Goal: Book appointment/travel/reservation

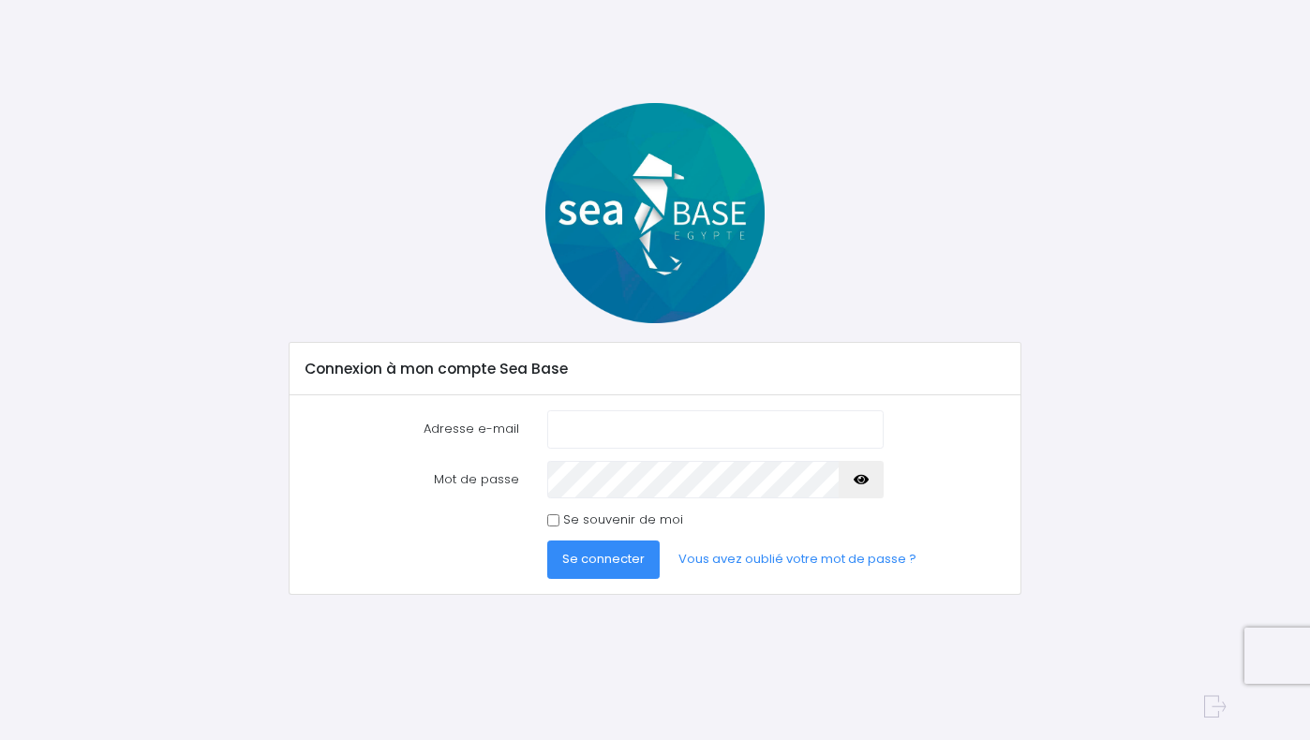
type input "juliette.penichoux@gmail.com"
click at [663, 452] on form "Adresse e-mail juliette.penichoux@gmail.com Mot de passe Se connecter" at bounding box center [654, 494] width 701 height 169
click at [554, 518] on input "Se souvenir de moi" at bounding box center [553, 520] width 12 height 12
checkbox input "true"
click at [580, 559] on span "Se connecter" at bounding box center [603, 559] width 82 height 18
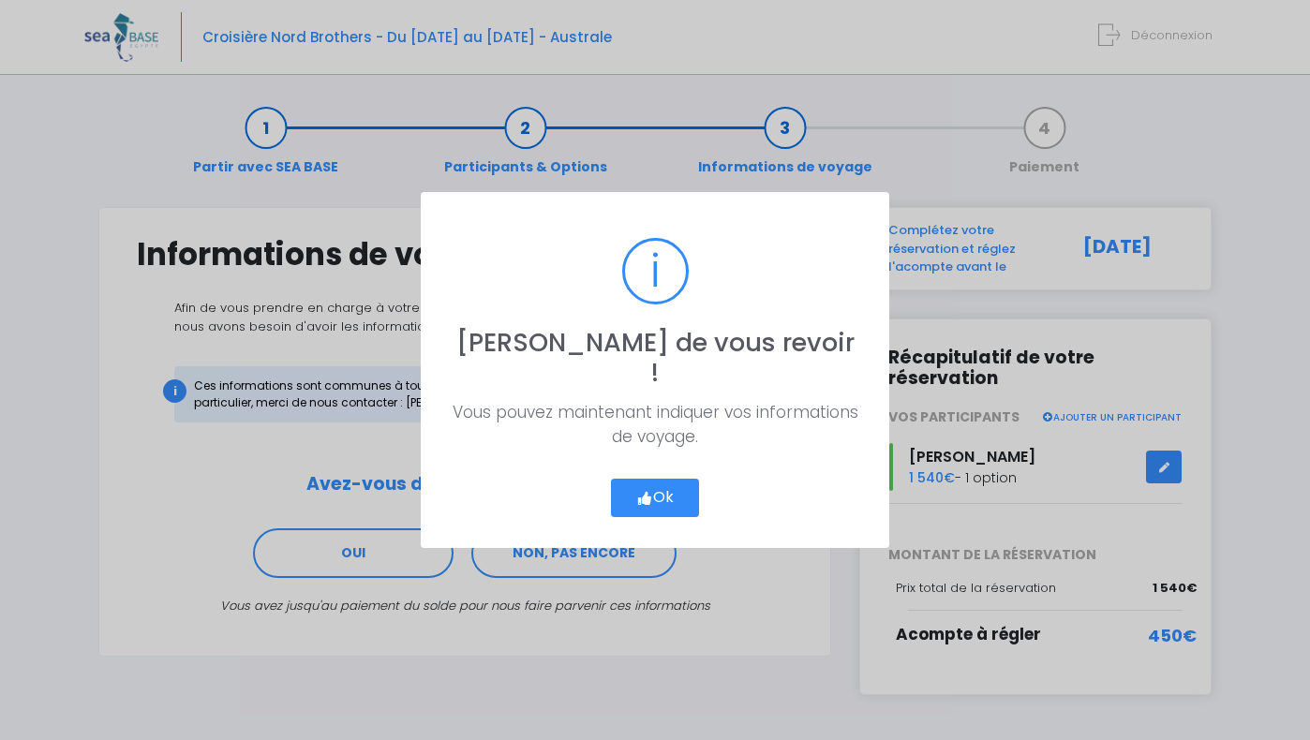
click at [641, 498] on icon "button" at bounding box center [644, 498] width 17 height 0
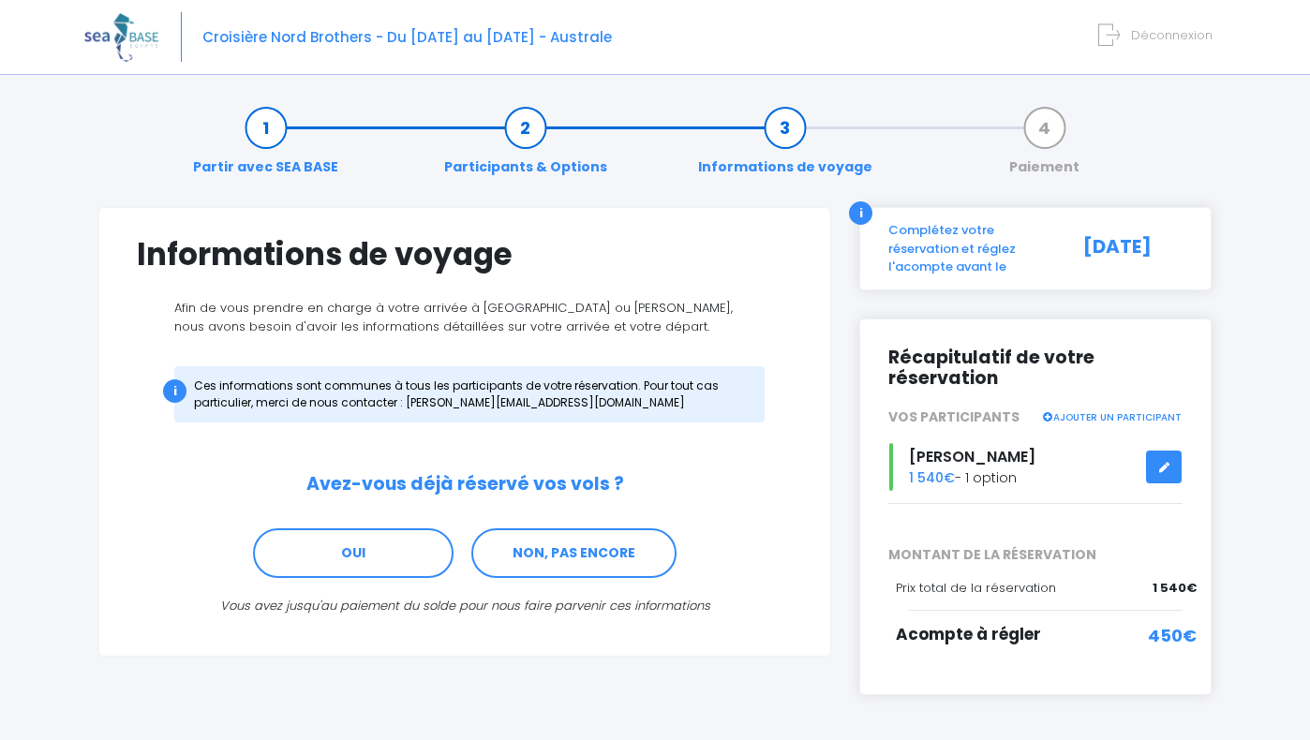
click at [582, 407] on div "i Ces informations sont communes à tous les participants de votre réservation. …" at bounding box center [469, 394] width 590 height 56
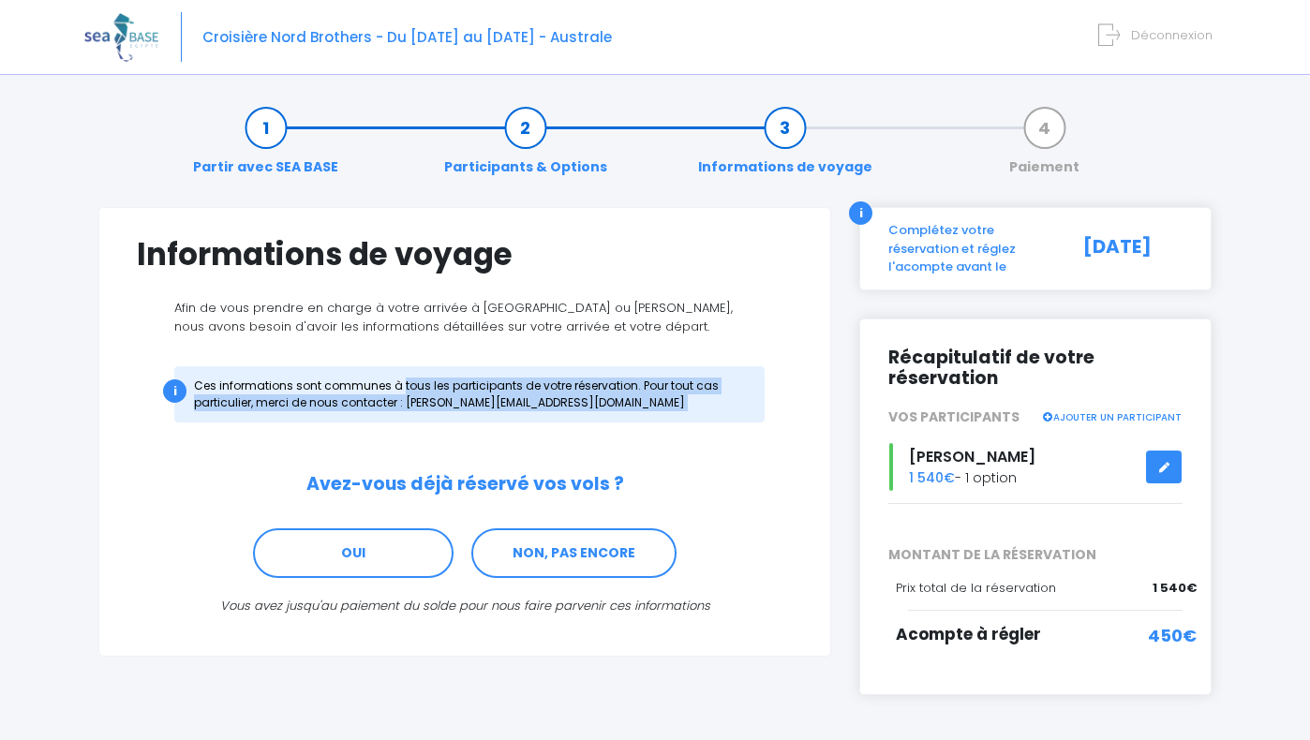
click at [595, 359] on div "i Ces informations sont communes à tous les participants de votre réservation. …" at bounding box center [465, 385] width 656 height 75
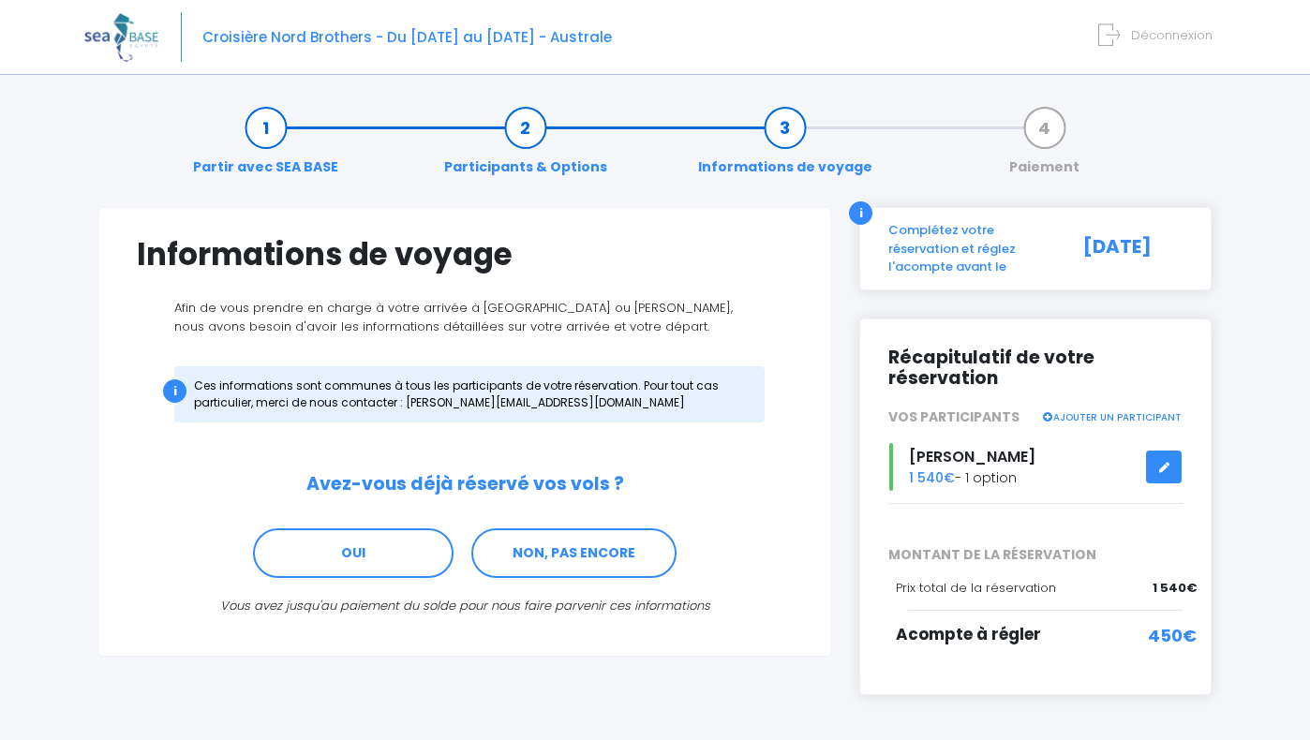
scroll to position [67, 0]
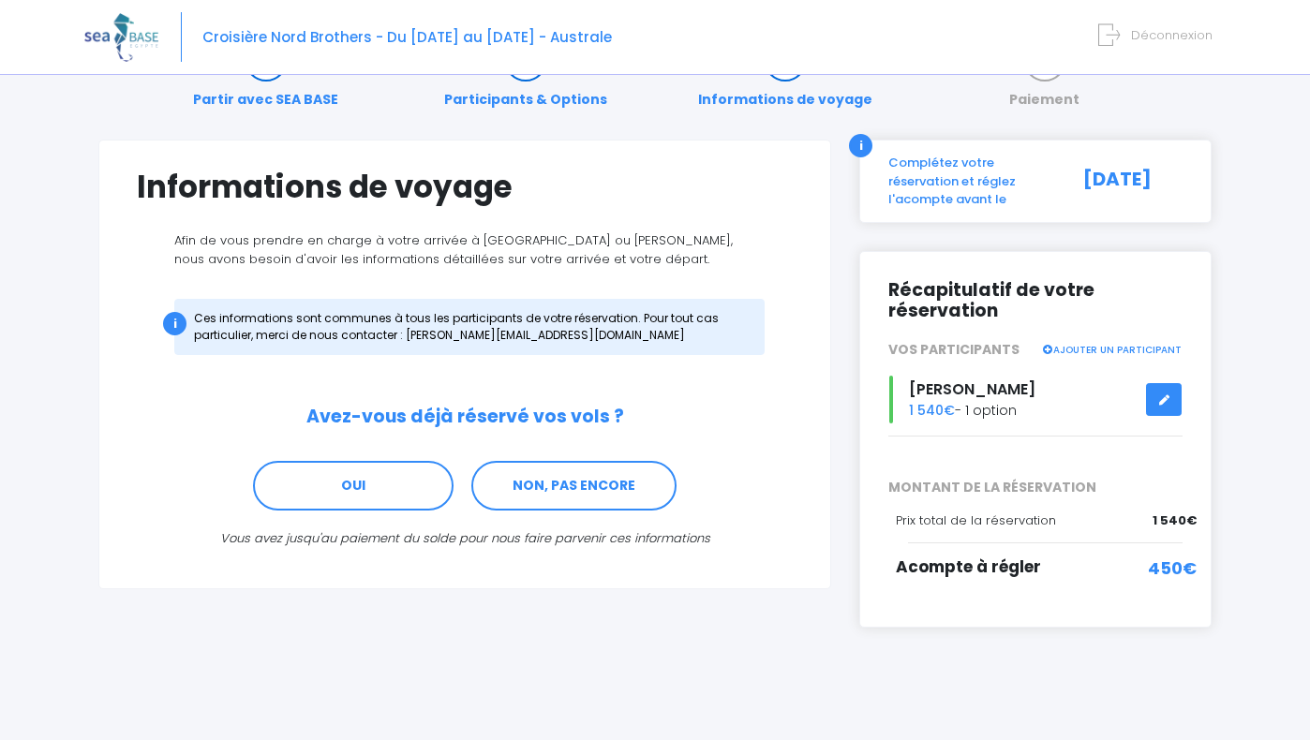
click at [1200, 593] on div "Récapitulatif de votre réservation VOS PARTICIPANTS AJOUTER UN PARTICIPANT Juli…" at bounding box center [1035, 439] width 352 height 377
click at [545, 502] on link "NON, PAS ENCORE" at bounding box center [573, 486] width 205 height 51
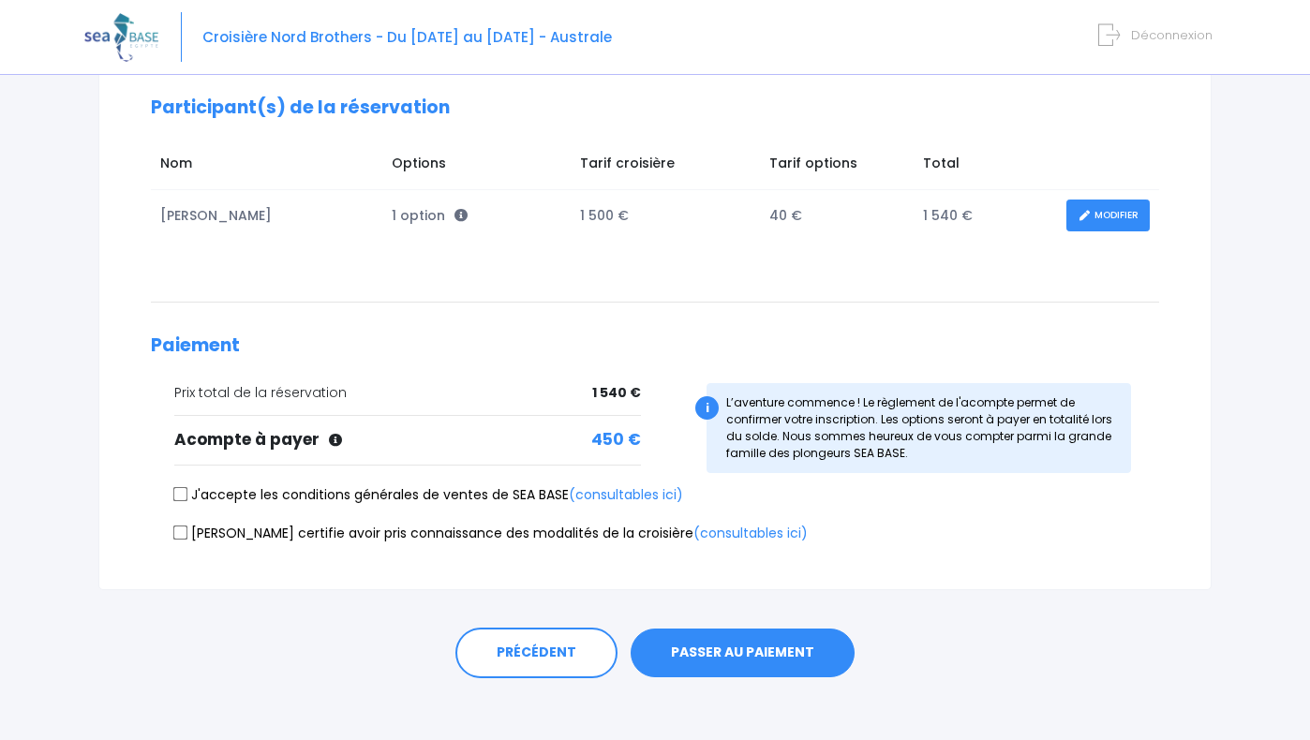
scroll to position [266, 0]
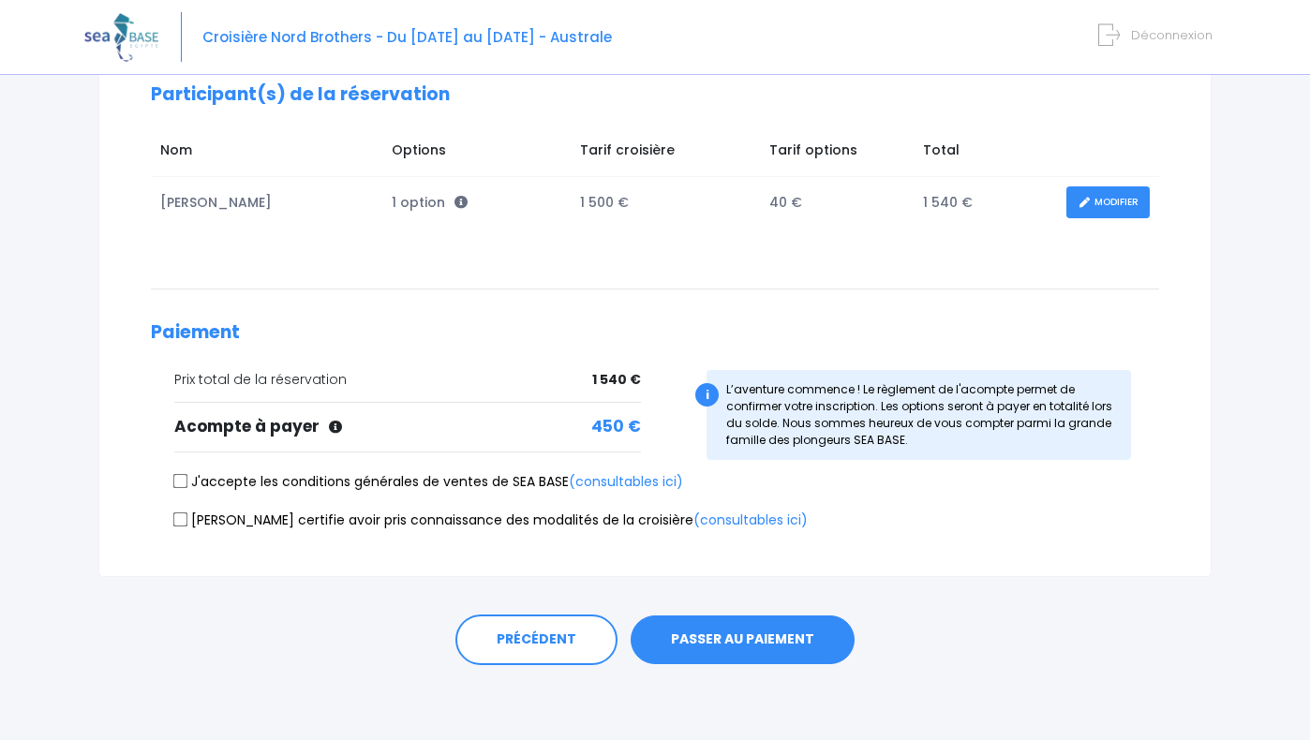
click at [180, 487] on input "J'accepte les conditions générales de ventes de SEA BASE (consultables ici)" at bounding box center [180, 481] width 15 height 15
checkbox input "true"
click at [184, 524] on input "Je certifie avoir pris connaissance des modalités de la croisière (consultables…" at bounding box center [180, 518] width 15 height 15
checkbox input "true"
click at [678, 657] on button "PASSER AU PAIEMENT" at bounding box center [742, 639] width 224 height 49
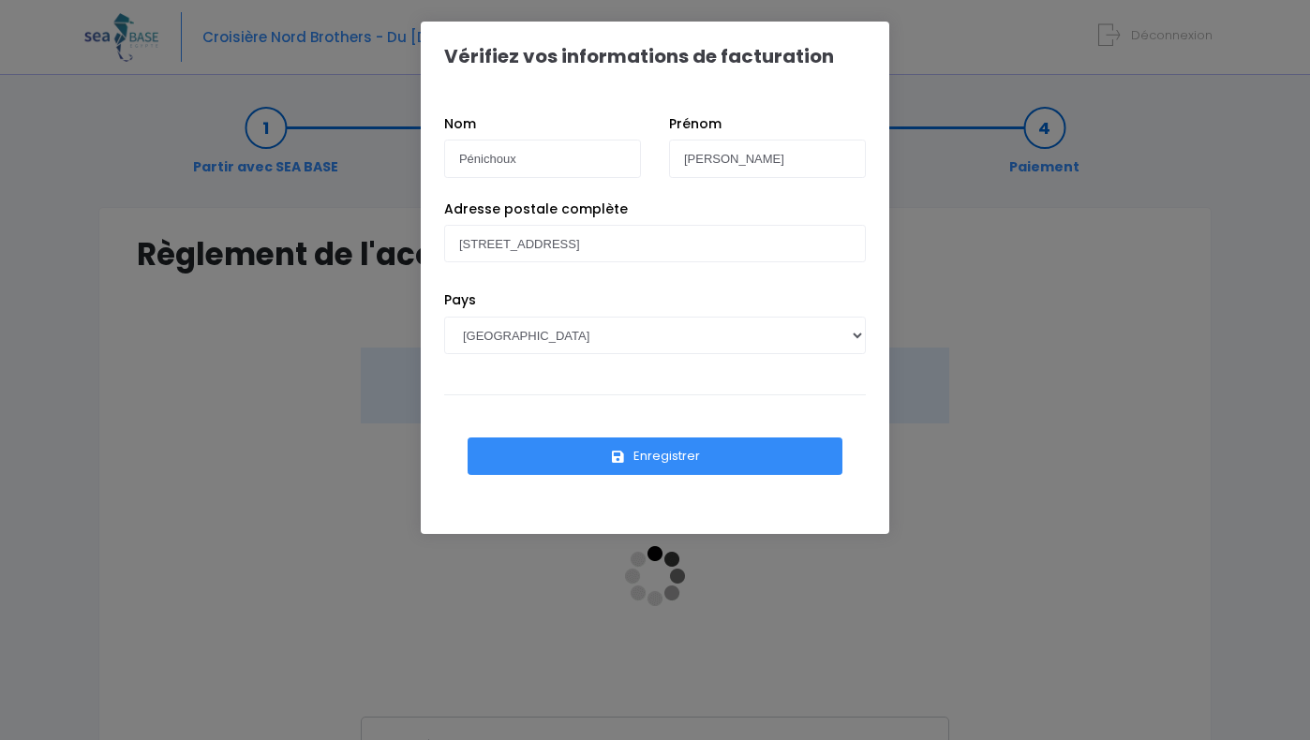
click at [654, 460] on button "Enregistrer" at bounding box center [654, 455] width 375 height 37
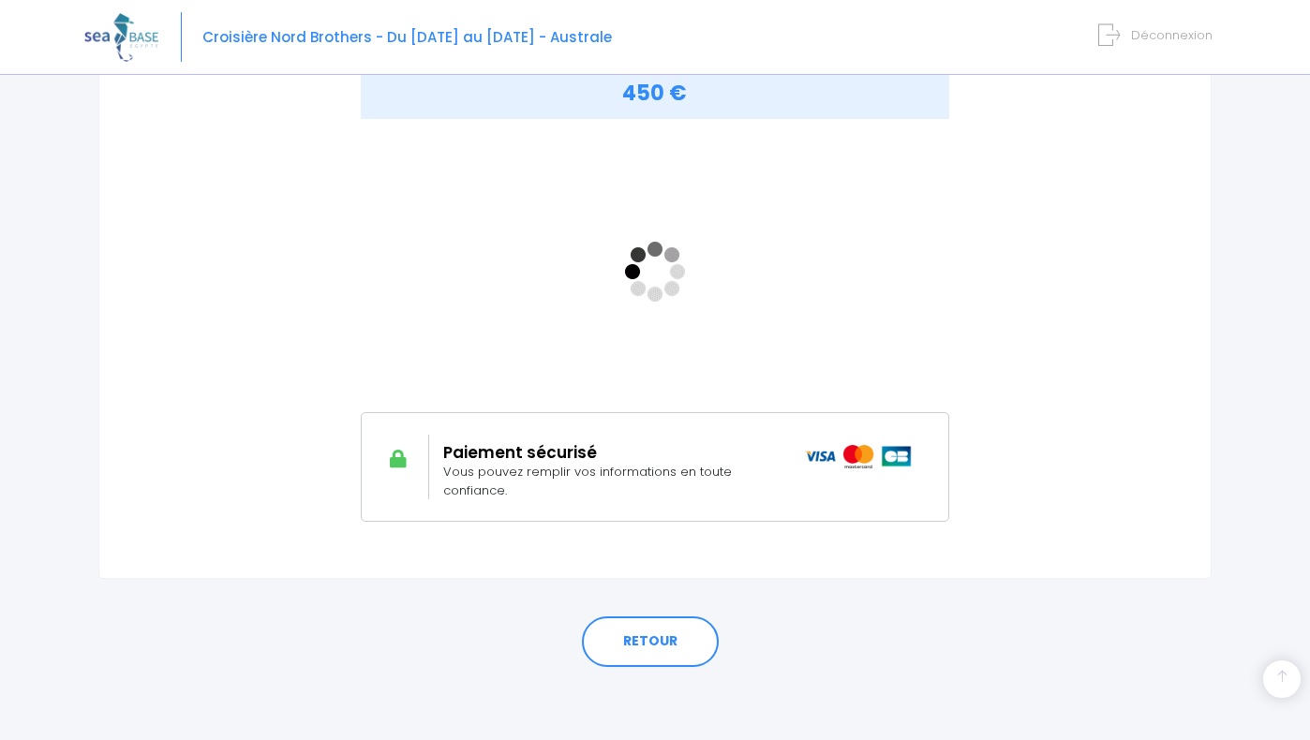
scroll to position [306, 0]
